Goal: Transaction & Acquisition: Purchase product/service

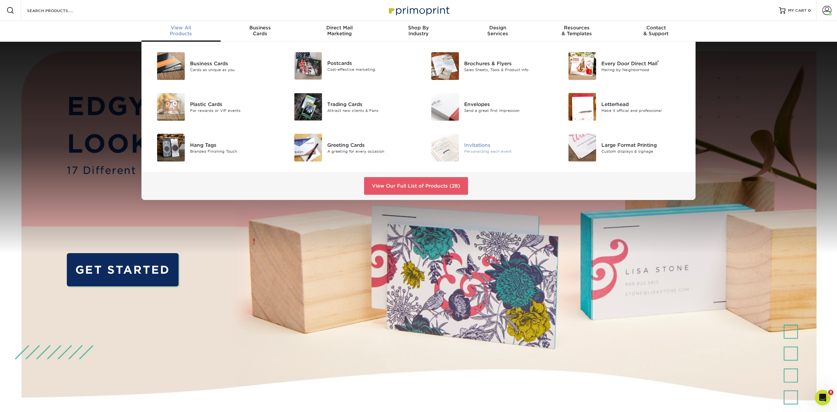
click at [467, 146] on div "Invitations" at bounding box center [507, 144] width 86 height 7
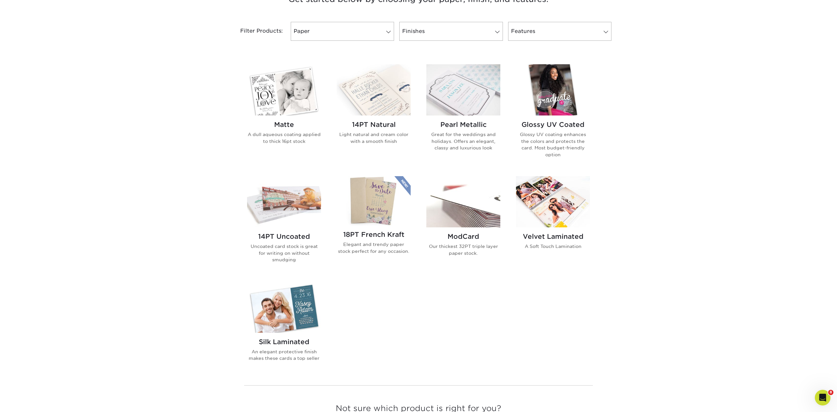
scroll to position [270, 0]
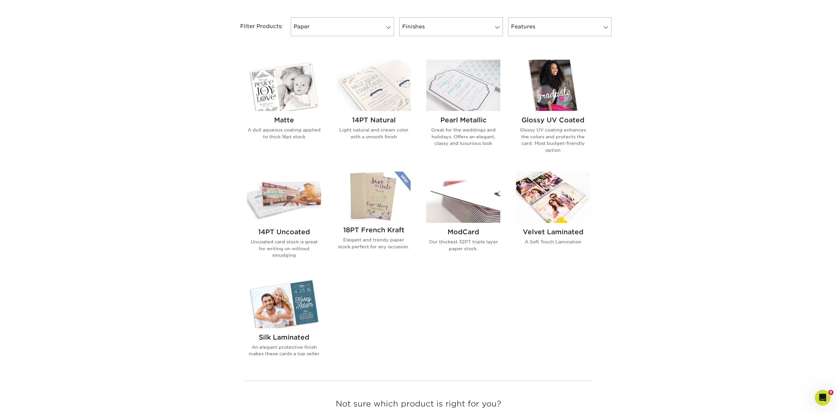
click at [291, 83] on img at bounding box center [284, 85] width 74 height 51
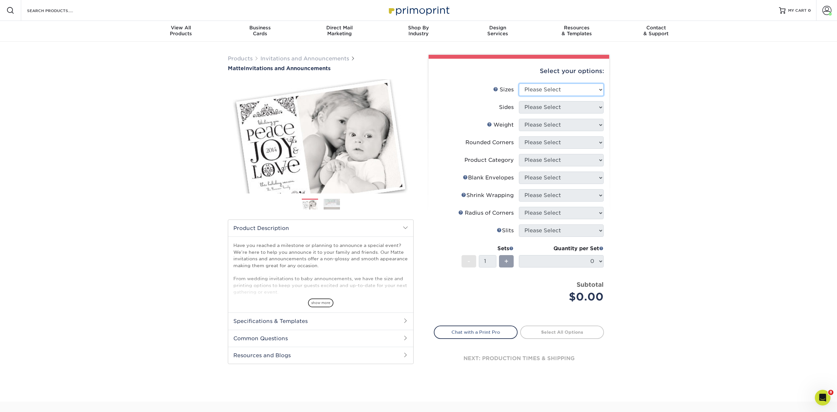
click at [561, 88] on select "Please Select 4.25" x 5.5" 4.25" x 6" 5" x 7" 5.5" x 8.5" 6" x 6"" at bounding box center [561, 89] width 85 height 12
select select "5.00x7.00"
click at [519, 83] on select "Please Select 4.25" x 5.5" 4.25" x 6" 5" x 7" 5.5" x 8.5" 6" x 6"" at bounding box center [561, 89] width 85 height 12
click at [539, 108] on select "Please Select Print Both Sides Print Front Only" at bounding box center [561, 107] width 85 height 12
select select "13abbda7-1d64-4f25-8bb2-c179b224825d"
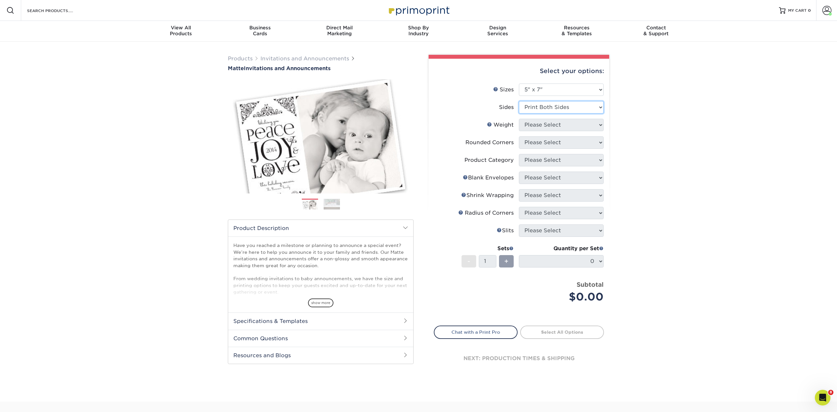
click at [519, 101] on select "Please Select Print Both Sides Print Front Only" at bounding box center [561, 107] width 85 height 12
click at [537, 124] on select "Please Select 16PT" at bounding box center [561, 125] width 85 height 12
select select "16PT"
click at [519, 119] on select "Please Select 16PT" at bounding box center [561, 125] width 85 height 12
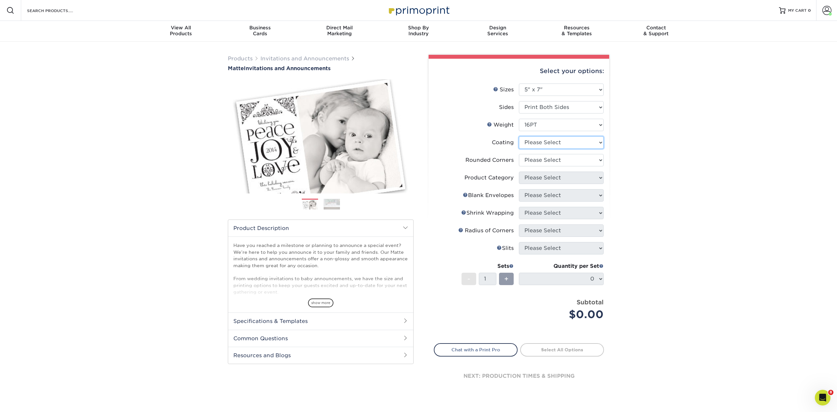
click at [536, 142] on select at bounding box center [561, 142] width 85 height 12
select select "121bb7b5-3b4d-429f-bd8d-bbf80e953313"
click at [519, 136] on select at bounding box center [561, 142] width 85 height 12
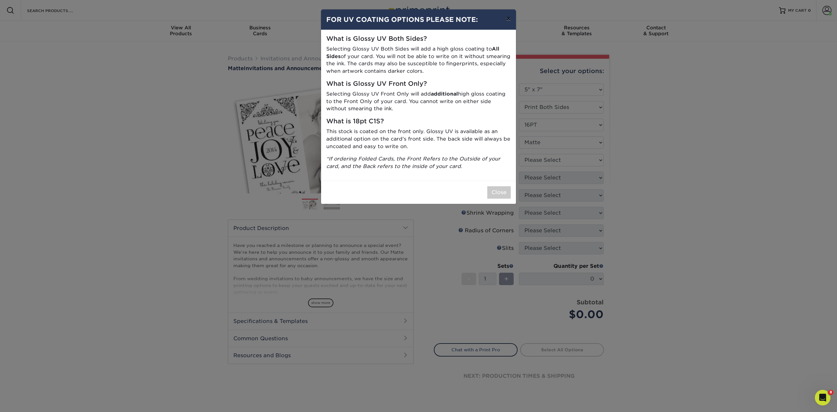
click at [509, 17] on button "×" at bounding box center [508, 18] width 15 height 18
